Goal: Task Accomplishment & Management: Manage account settings

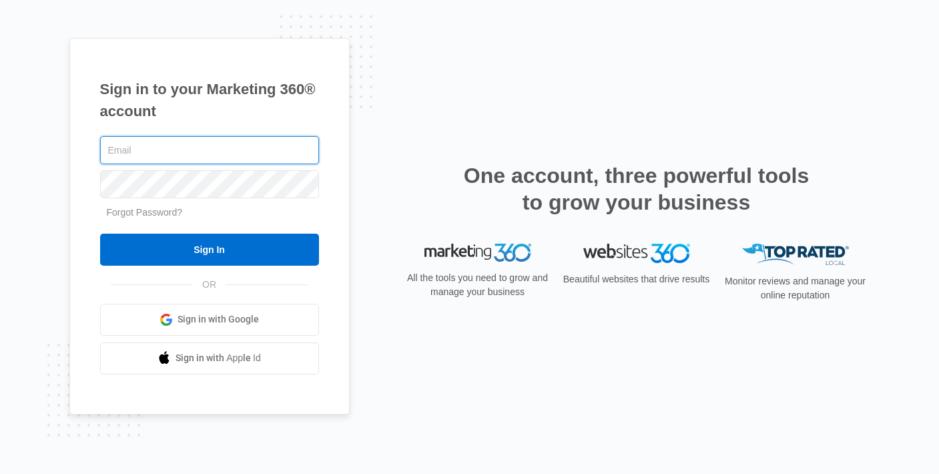
type input "[EMAIL_ADDRESS][DOMAIN_NAME]"
click at [100, 233] on input "Sign In" at bounding box center [209, 249] width 219 height 32
